Goal: Information Seeking & Learning: Learn about a topic

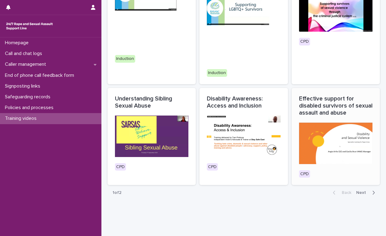
scroll to position [271, 0]
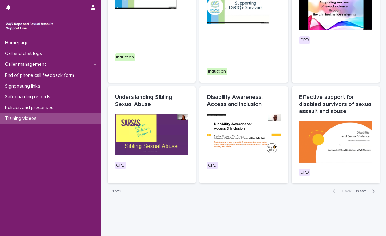
click at [372, 188] on icon "button" at bounding box center [373, 191] width 3 height 6
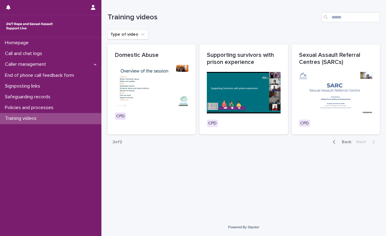
click at [334, 142] on icon "button" at bounding box center [334, 142] width 2 height 4
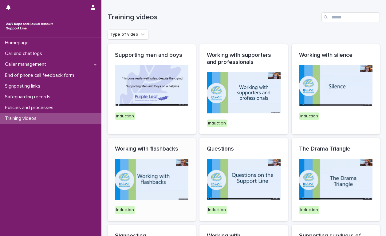
click at [142, 181] on img at bounding box center [151, 179] width 73 height 41
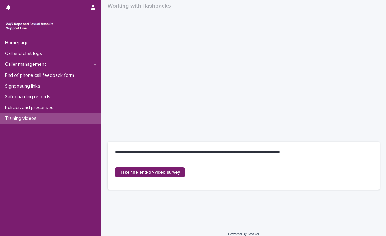
scroll to position [79, 0]
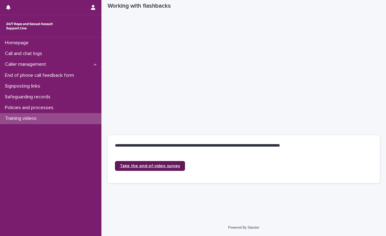
click at [155, 169] on link "Take the end-of-video survey" at bounding box center [150, 166] width 70 height 10
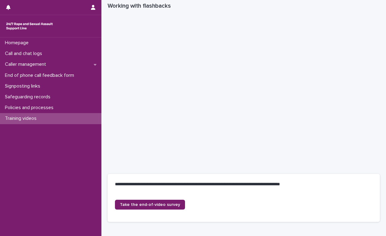
scroll to position [0, 0]
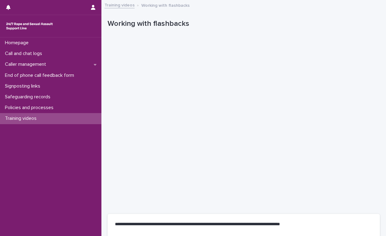
click at [36, 117] on p "Training videos" at bounding box center [21, 119] width 39 height 6
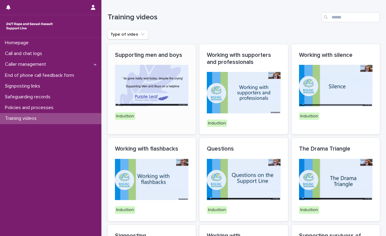
click at [141, 86] on img at bounding box center [151, 85] width 73 height 41
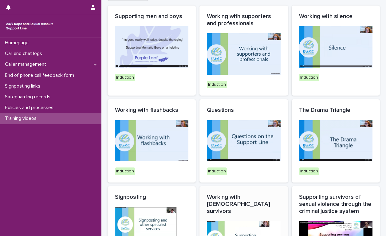
scroll to position [31, 0]
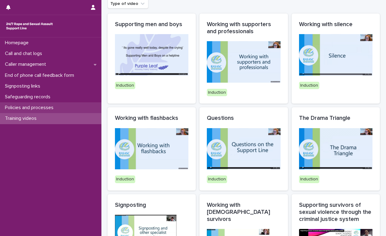
click at [42, 106] on p "Policies and processes" at bounding box center [30, 108] width 56 height 6
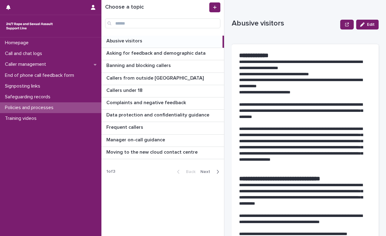
click at [217, 172] on icon "button" at bounding box center [217, 172] width 3 height 6
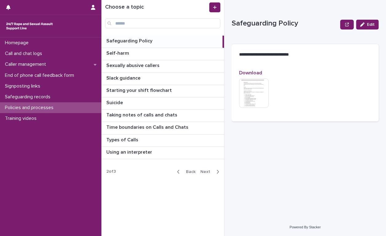
click at [177, 173] on button "Back" at bounding box center [185, 172] width 26 height 6
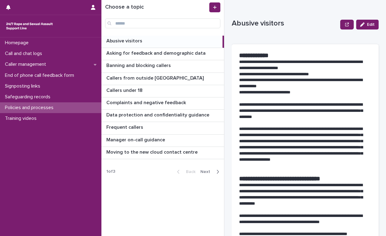
click at [121, 41] on p "Abusive visitors" at bounding box center [124, 40] width 37 height 7
click at [132, 42] on p "Abusive visitors" at bounding box center [124, 40] width 37 height 7
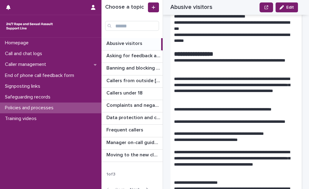
scroll to position [713, 0]
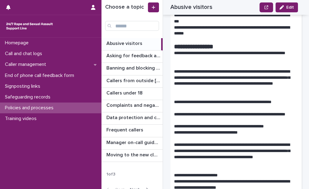
click at [240, 75] on p "**********" at bounding box center [234, 81] width 120 height 25
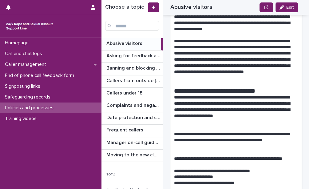
scroll to position [0, 0]
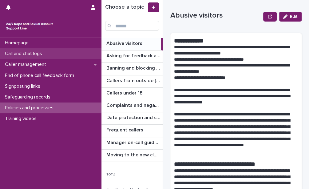
click at [58, 56] on div "Call and chat logs" at bounding box center [50, 53] width 101 height 11
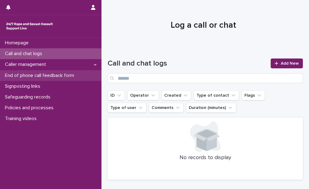
click at [37, 76] on p "End of phone call feedback form" at bounding box center [40, 76] width 77 height 6
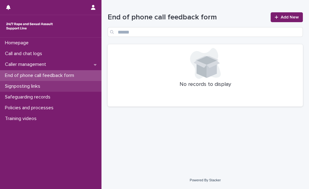
click at [37, 90] on div "Signposting links" at bounding box center [50, 86] width 101 height 11
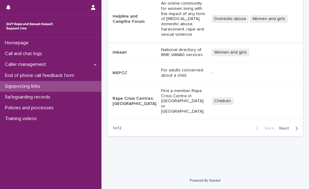
scroll to position [236, 0]
click at [295, 127] on icon "button" at bounding box center [296, 128] width 3 height 6
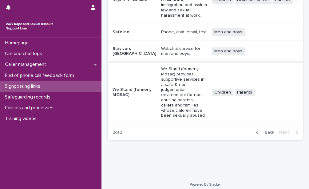
scroll to position [109, 0]
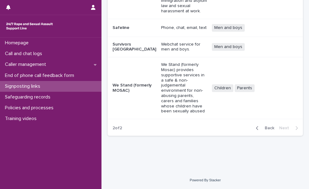
click at [266, 128] on span "Back" at bounding box center [267, 128] width 13 height 4
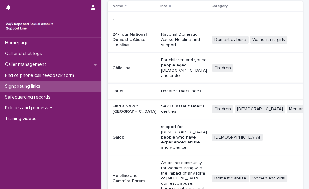
scroll to position [24, 0]
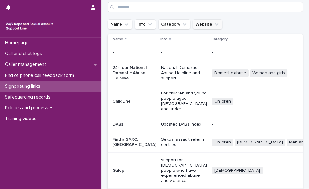
click at [213, 26] on icon "Website" at bounding box center [216, 24] width 6 height 6
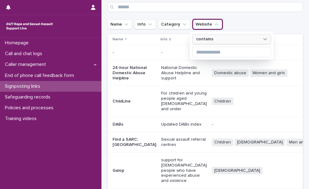
click at [214, 41] on div "contains" at bounding box center [228, 39] width 68 height 7
click at [168, 22] on button "Category" at bounding box center [174, 24] width 32 height 10
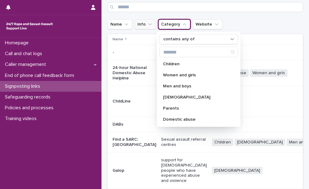
click at [136, 25] on button "Info" at bounding box center [145, 24] width 21 height 10
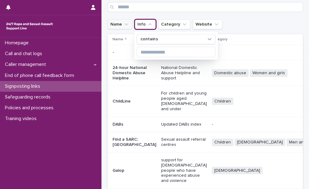
click at [118, 26] on button "Name" at bounding box center [120, 24] width 25 height 10
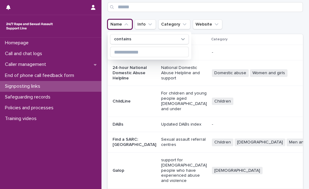
click at [234, 21] on div "Name contains Info Category Website" at bounding box center [205, 24] width 195 height 10
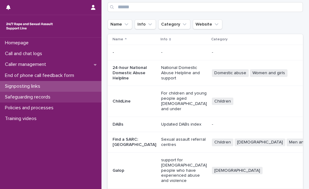
click at [26, 95] on p "Safeguarding records" at bounding box center [28, 97] width 53 height 6
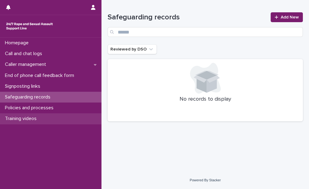
click at [22, 119] on p "Training videos" at bounding box center [21, 119] width 39 height 6
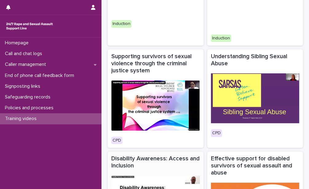
scroll to position [418, 0]
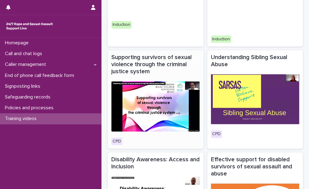
click at [136, 91] on img at bounding box center [155, 106] width 88 height 50
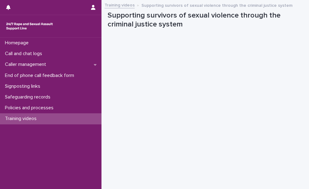
scroll to position [25, 0]
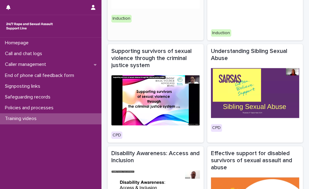
scroll to position [423, 0]
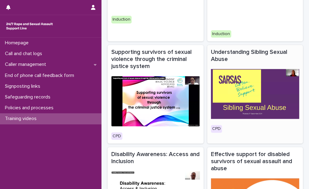
click at [228, 83] on img at bounding box center [255, 94] width 89 height 50
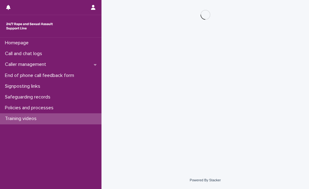
click at [228, 83] on div "Loading... Saving… Loading... Saving…" at bounding box center [205, 78] width 201 height 156
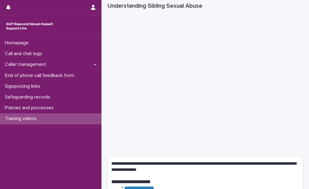
scroll to position [98, 0]
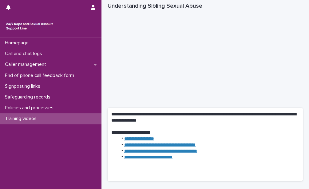
click at [272, 143] on li "**********" at bounding box center [208, 145] width 181 height 6
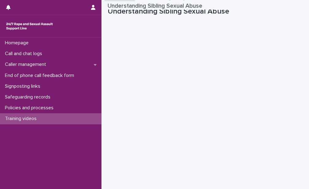
scroll to position [0, 0]
